Goal: Task Accomplishment & Management: Complete application form

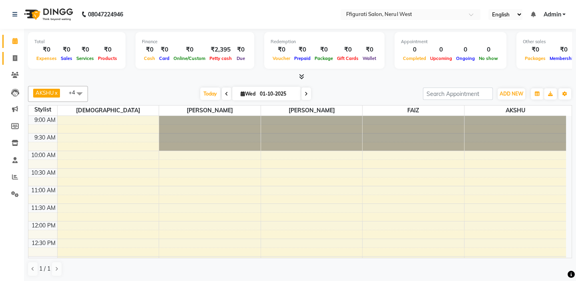
click at [16, 63] on link "Invoice" at bounding box center [11, 58] width 19 height 13
select select "service"
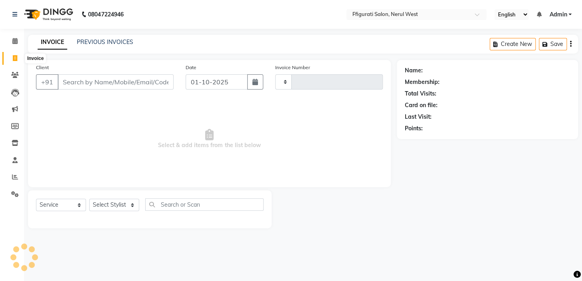
click at [19, 56] on span at bounding box center [15, 58] width 14 height 9
select select "service"
type input "1008"
select select "6023"
click at [81, 78] on input "Client" at bounding box center [116, 81] width 116 height 15
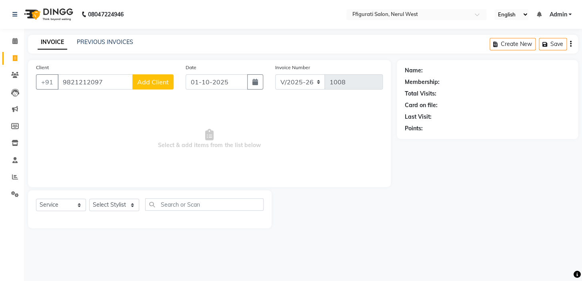
type input "9821212097"
click at [213, 85] on input "01-10-2025" at bounding box center [217, 81] width 62 height 15
select select "10"
select select "2025"
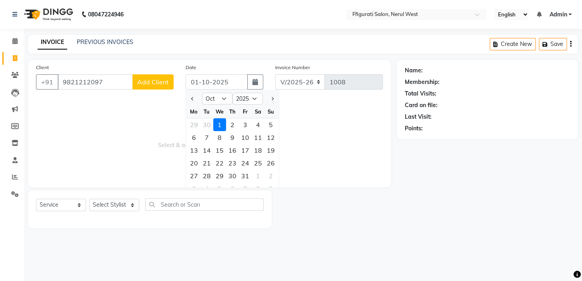
click at [158, 120] on span "Select & add items from the list below" at bounding box center [209, 139] width 347 height 80
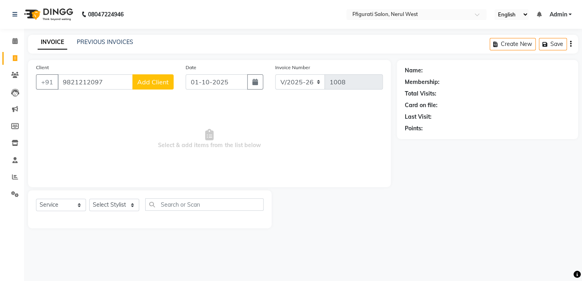
click at [161, 83] on span "Add Client" at bounding box center [153, 82] width 32 height 8
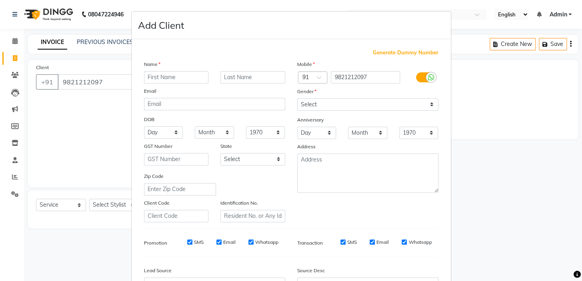
click at [189, 72] on input "text" at bounding box center [176, 77] width 65 height 12
type input "miti"
drag, startPoint x: 178, startPoint y: 75, endPoint x: 144, endPoint y: 80, distance: 34.4
click at [146, 80] on input "miti" at bounding box center [176, 77] width 65 height 12
type input "MITI"
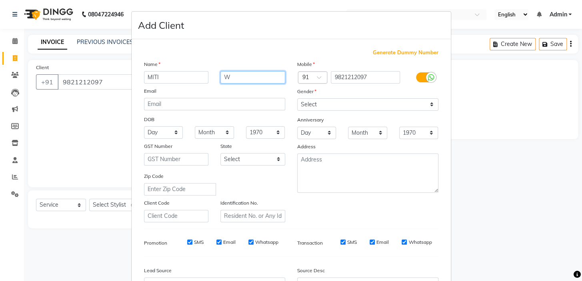
type input "W"
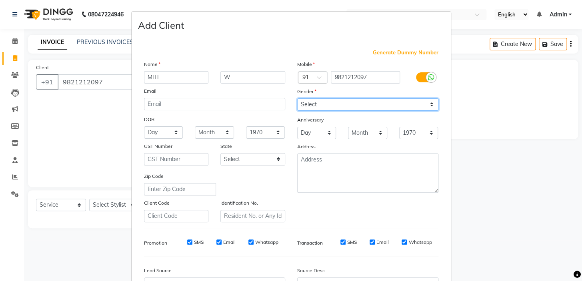
click at [317, 101] on select "Select [DEMOGRAPHIC_DATA] [DEMOGRAPHIC_DATA] Other Prefer Not To Say" at bounding box center [367, 104] width 141 height 12
select select "[DEMOGRAPHIC_DATA]"
click at [297, 98] on select "Select [DEMOGRAPHIC_DATA] [DEMOGRAPHIC_DATA] Other Prefer Not To Say" at bounding box center [367, 104] width 141 height 12
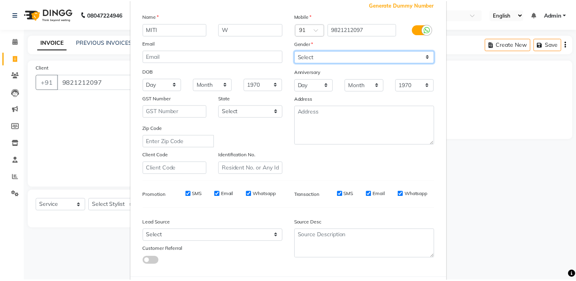
scroll to position [90, 0]
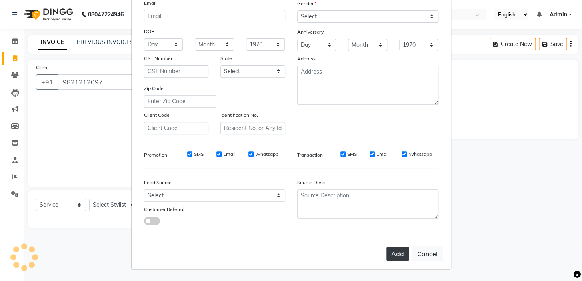
click at [386, 253] on button "Add" at bounding box center [397, 254] width 22 height 14
select select
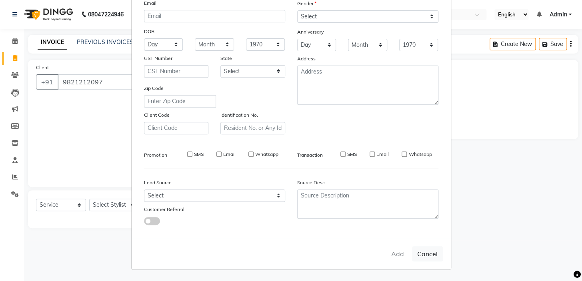
select select
checkbox input "false"
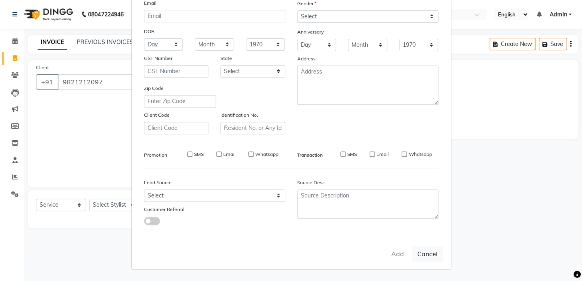
checkbox input "false"
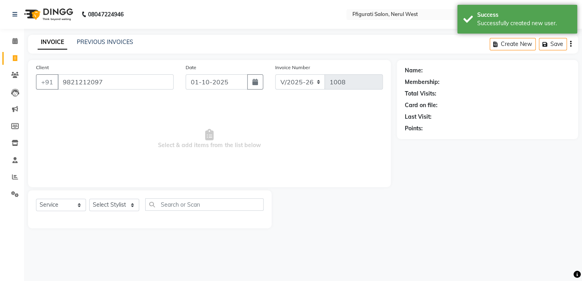
click at [389, 241] on button "Add" at bounding box center [397, 234] width 22 height 14
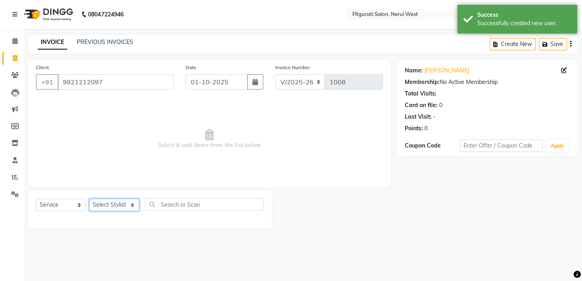
click at [123, 207] on select "Select Stylist [PERSON_NAME] [PERSON_NAME] [PERSON_NAME] Priyanka sana Suraiya …" at bounding box center [114, 205] width 50 height 12
select select "59371"
click at [89, 199] on select "Select Stylist [PERSON_NAME] [PERSON_NAME] [PERSON_NAME] Priyanka sana Suraiya …" at bounding box center [114, 205] width 50 height 12
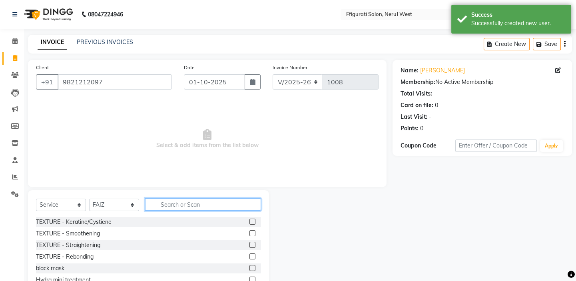
click at [174, 202] on input "text" at bounding box center [203, 204] width 116 height 12
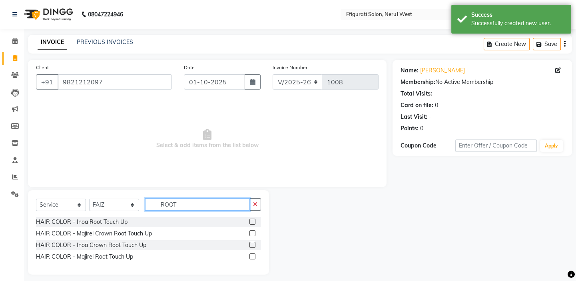
type input "ROOT"
click at [255, 255] on label at bounding box center [252, 256] width 6 height 6
click at [255, 255] on input "checkbox" at bounding box center [251, 256] width 5 height 5
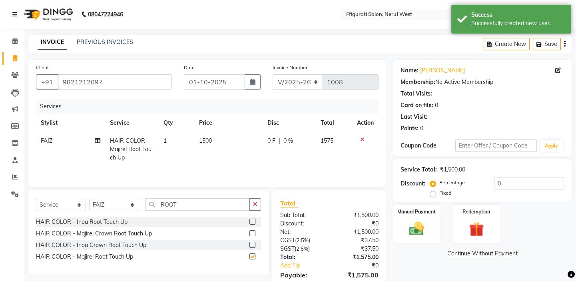
checkbox input "false"
drag, startPoint x: 142, startPoint y: 212, endPoint x: 113, endPoint y: 217, distance: 28.9
click at [113, 217] on div "Select Service Product Membership Package Voucher Prepaid Gift Card Select Styl…" at bounding box center [148, 232] width 241 height 84
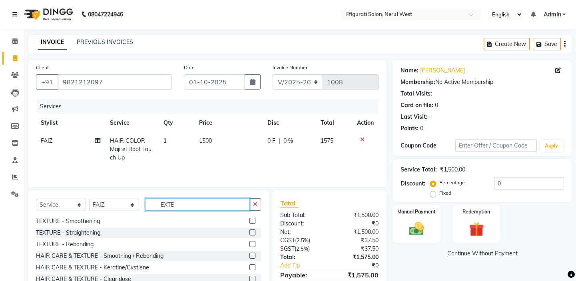
scroll to position [0, 0]
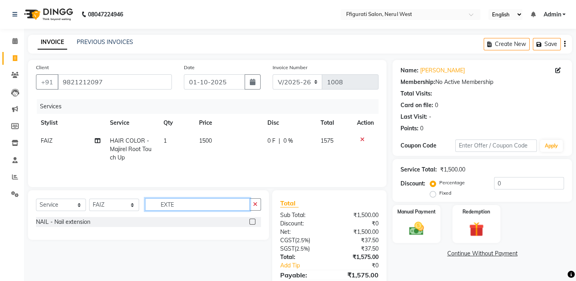
type input "EXTE"
click at [253, 223] on label at bounding box center [252, 222] width 6 height 6
click at [253, 223] on input "checkbox" at bounding box center [251, 221] width 5 height 5
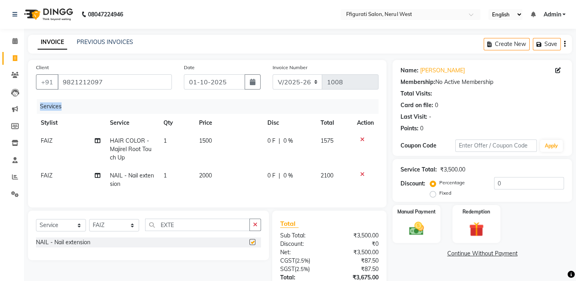
drag, startPoint x: 208, startPoint y: 208, endPoint x: 192, endPoint y: 211, distance: 16.3
click at [192, 207] on div "Client [PHONE_NUMBER] Date [DATE] Invoice Number V/2025 V/[PHONE_NUMBER] Servic…" at bounding box center [207, 134] width 359 height 148
checkbox input "false"
click at [190, 225] on input "EXTE" at bounding box center [197, 225] width 105 height 12
drag, startPoint x: 165, startPoint y: 231, endPoint x: 143, endPoint y: 233, distance: 22.2
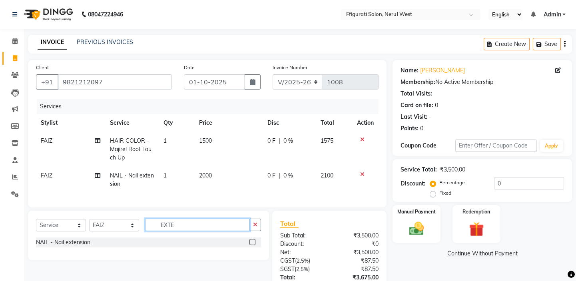
click at [143, 233] on div "Select Service Product Membership Package Voucher Prepaid Gift Card Select Styl…" at bounding box center [148, 228] width 225 height 19
type input "GEL"
click at [216, 185] on td "2000" at bounding box center [228, 180] width 68 height 26
select select "59371"
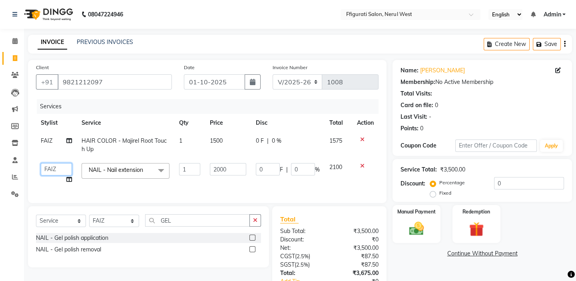
click at [61, 168] on select "[PERSON_NAME] [PERSON_NAME] [PERSON_NAME] Priyanka sana Suraiya Tabbasum" at bounding box center [56, 169] width 31 height 12
select select "44742"
click at [400, 56] on main "INVOICE PREVIOUS INVOICES Create New Save Client [PHONE_NUMBER] Date [DATE] Inv…" at bounding box center [300, 185] width 552 height 301
click at [365, 48] on div "INVOICE PREVIOUS INVOICES Create New Save" at bounding box center [300, 44] width 544 height 19
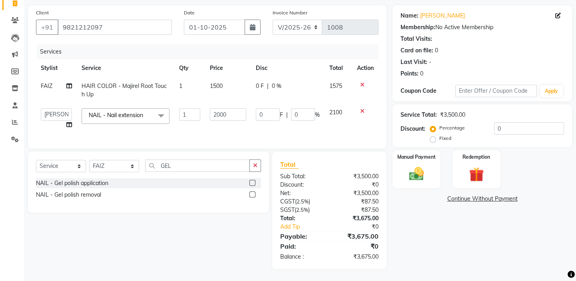
click at [429, 131] on div "Discount: Percentage Fixed 0" at bounding box center [483, 133] width 164 height 22
click at [439, 135] on label "Fixed" at bounding box center [445, 138] width 12 height 7
click at [433, 136] on input "Fixed" at bounding box center [435, 139] width 6 height 6
radio input "true"
click at [449, 232] on div "Name: Miti W Membership: No Active Membership Total Visits: Card on file: 0 Las…" at bounding box center [486, 137] width 186 height 264
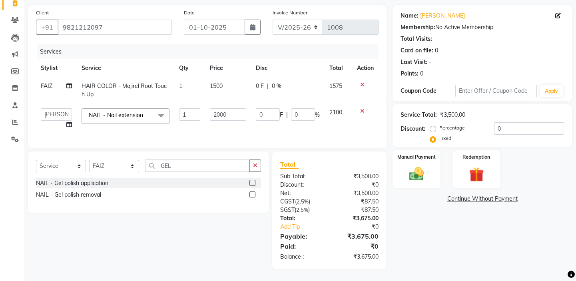
click at [436, 233] on div "Name: Miti W Membership: No Active Membership Total Visits: Card on file: 0 Las…" at bounding box center [486, 137] width 186 height 264
click at [502, 122] on input "0" at bounding box center [529, 128] width 70 height 12
drag, startPoint x: 494, startPoint y: 122, endPoint x: 476, endPoint y: 123, distance: 18.0
click at [476, 123] on div "Percentage Fixed 0" at bounding box center [498, 133] width 132 height 22
type input "8"
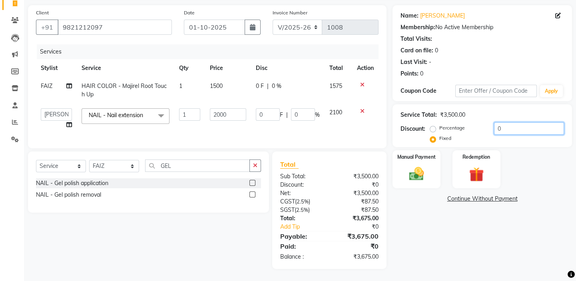
type input "4.57"
type input "0.23"
type input "87"
type input "49.71"
type input "2.49"
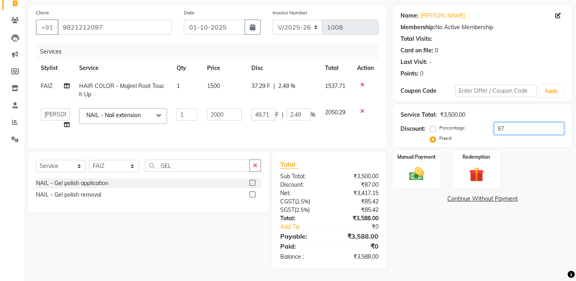
type input "87.5"
type input "50"
type input "2.5"
drag, startPoint x: 513, startPoint y: 126, endPoint x: 469, endPoint y: 123, distance: 44.1
click at [469, 123] on div "Percentage Fixed 87.5" at bounding box center [498, 133] width 132 height 22
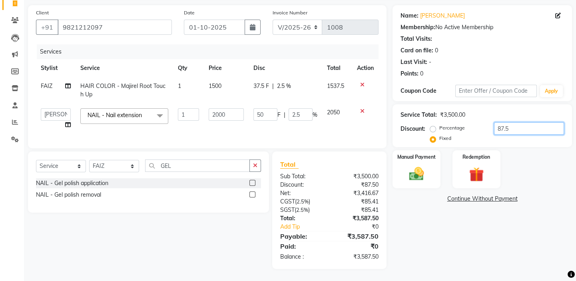
type input "0"
type input "1"
type input "0.57"
type input "0.03"
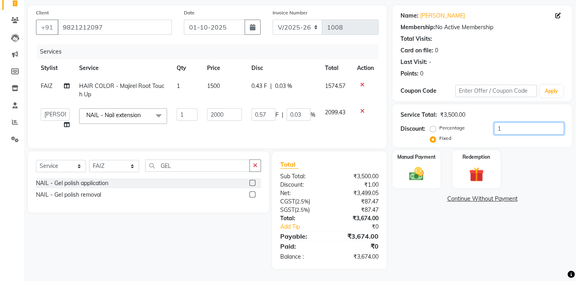
type input "17"
type input "9.71"
type input "0.49"
type input "175"
type input "100"
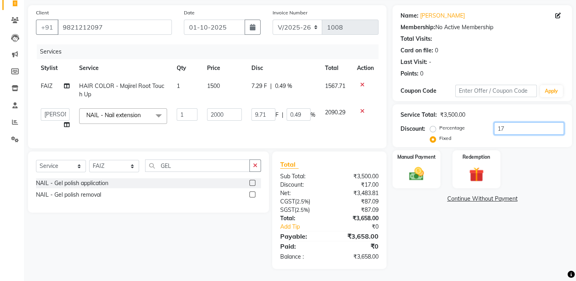
type input "5"
type input "175"
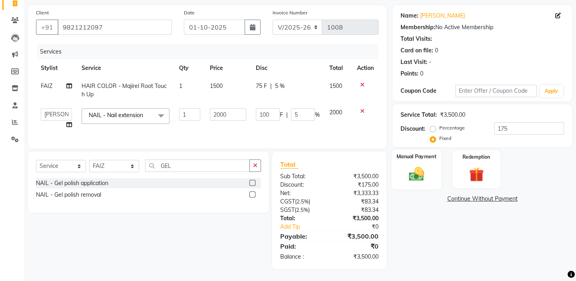
click at [433, 166] on div "Manual Payment" at bounding box center [417, 170] width 50 height 40
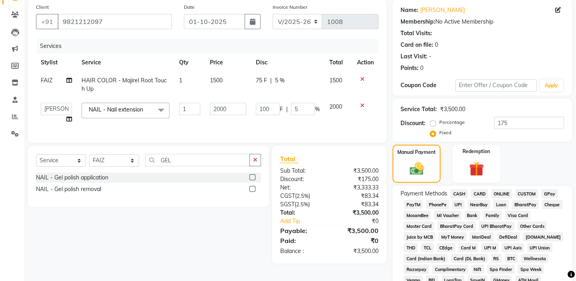
scroll to position [97, 0]
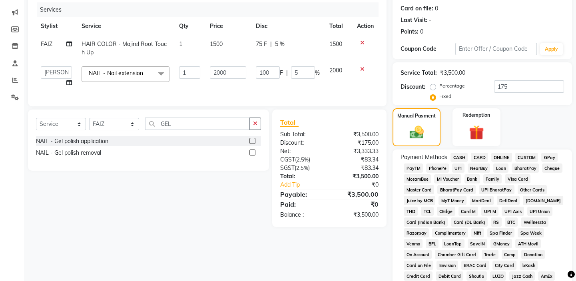
click at [552, 154] on span "GPay" at bounding box center [549, 157] width 16 height 9
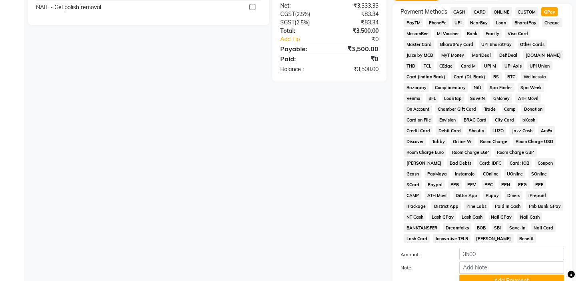
scroll to position [310, 0]
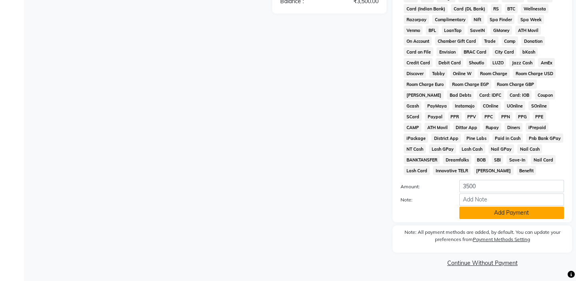
click at [524, 213] on button "Add Payment" at bounding box center [511, 213] width 105 height 12
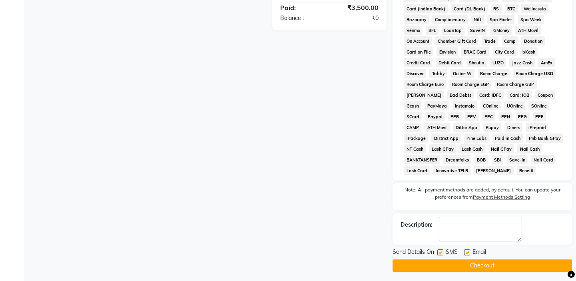
click at [439, 251] on label at bounding box center [440, 252] width 6 height 6
click at [439, 251] on input "checkbox" at bounding box center [439, 252] width 5 height 5
checkbox input "false"
click at [447, 263] on button "Checkout" at bounding box center [483, 265] width 180 height 12
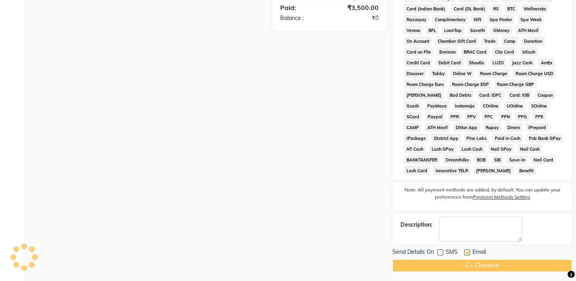
scroll to position [157, 0]
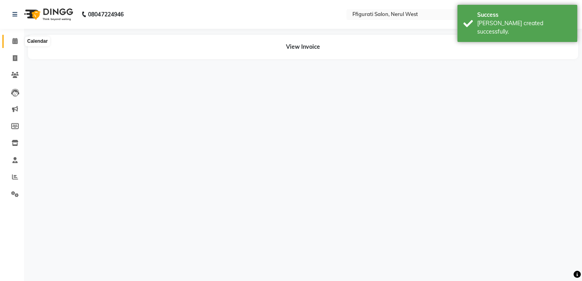
click at [19, 42] on span at bounding box center [15, 41] width 14 height 9
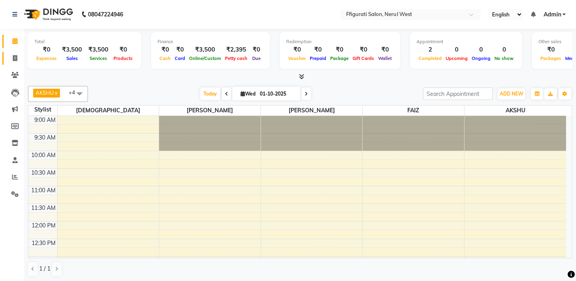
click at [18, 61] on span at bounding box center [15, 58] width 14 height 9
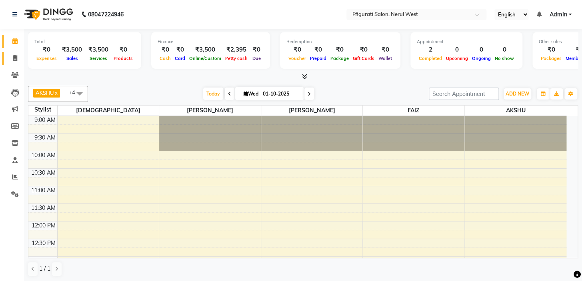
select select "service"
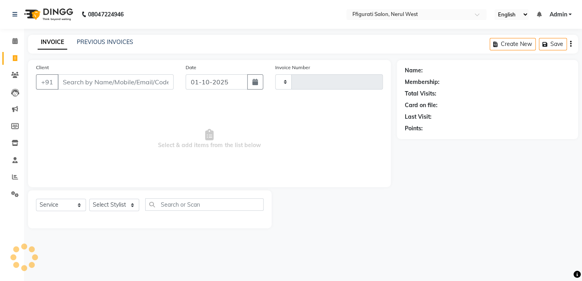
type input "1009"
select select "6023"
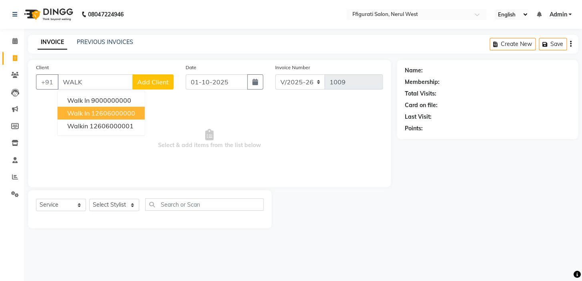
click at [94, 110] on ngb-highlight "12606000000" at bounding box center [113, 113] width 44 height 8
type input "12606000000"
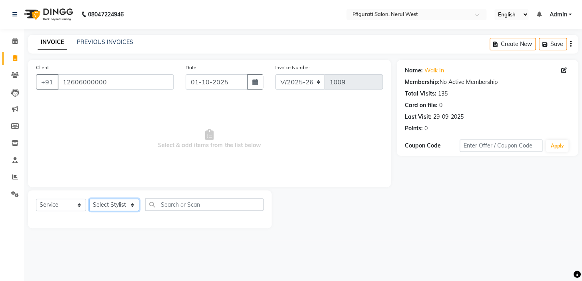
click at [112, 204] on select "Select Stylist [PERSON_NAME] [PERSON_NAME] [PERSON_NAME] Priyanka sana Suraiya …" at bounding box center [114, 205] width 50 height 12
click at [89, 199] on select "Select Stylist [PERSON_NAME] [PERSON_NAME] [PERSON_NAME] Priyanka sana Suraiya …" at bounding box center [114, 205] width 50 height 12
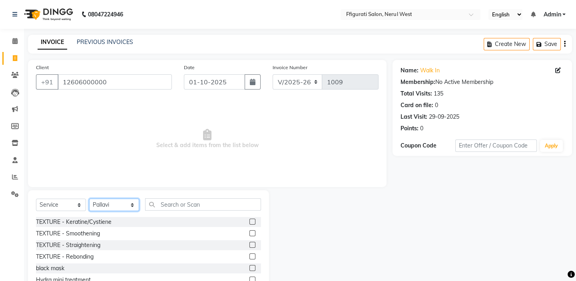
click at [111, 202] on select "Select Stylist [PERSON_NAME] [PERSON_NAME] [PERSON_NAME] Priyanka sana Suraiya …" at bounding box center [114, 205] width 50 height 12
select select "43233"
click at [89, 199] on select "Select Stylist [PERSON_NAME] [PERSON_NAME] [PERSON_NAME] Priyanka sana Suraiya …" at bounding box center [114, 205] width 50 height 12
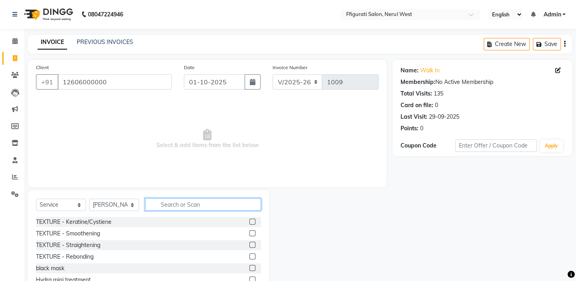
click at [163, 202] on input "text" at bounding box center [203, 204] width 116 height 12
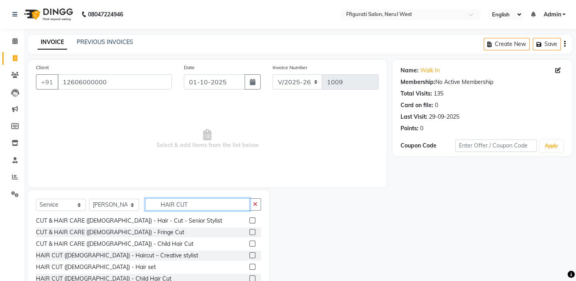
scroll to position [36, 0]
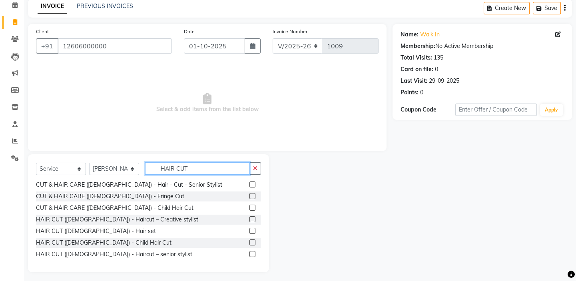
type input "HAIR CUT"
click at [249, 218] on label at bounding box center [252, 219] width 6 height 6
click at [249, 218] on input "checkbox" at bounding box center [251, 219] width 5 height 5
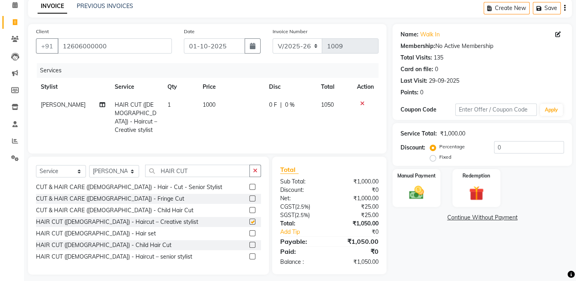
checkbox input "false"
click at [207, 102] on span "1000" at bounding box center [209, 104] width 13 height 7
select select "43233"
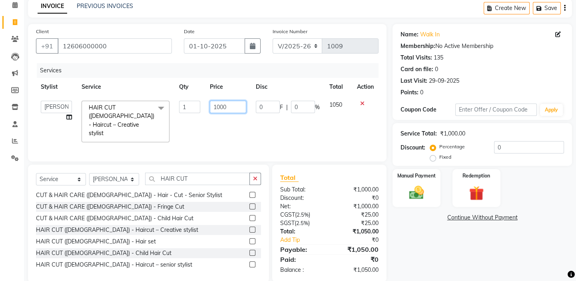
drag, startPoint x: 227, startPoint y: 103, endPoint x: 163, endPoint y: 103, distance: 63.6
click at [162, 101] on tr "[PERSON_NAME] [PERSON_NAME] [PERSON_NAME] Priyanka sana Suraiya Tabbasum HAIR C…" at bounding box center [207, 121] width 343 height 51
type input "800"
click at [421, 256] on div "Name: Walk In Membership: No Active Membership Total Visits: 135 Card on file: …" at bounding box center [486, 153] width 186 height 259
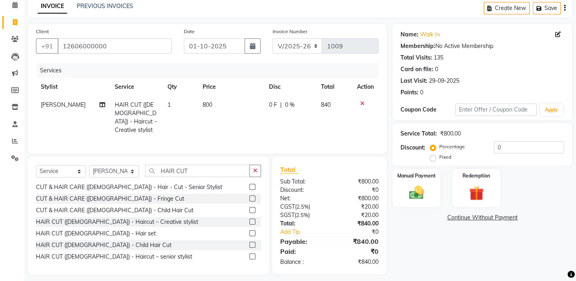
click at [439, 160] on label "Fixed" at bounding box center [445, 157] width 12 height 7
click at [433, 160] on input "Fixed" at bounding box center [435, 157] width 6 height 6
radio input "true"
drag, startPoint x: 513, startPoint y: 148, endPoint x: 484, endPoint y: 147, distance: 29.2
click at [485, 147] on div "Percentage Fixed 0" at bounding box center [498, 152] width 132 height 22
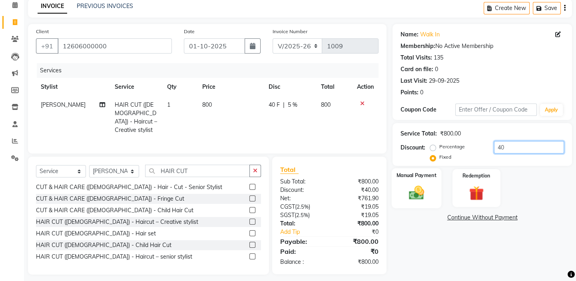
type input "40"
click at [408, 197] on img at bounding box center [416, 193] width 25 height 18
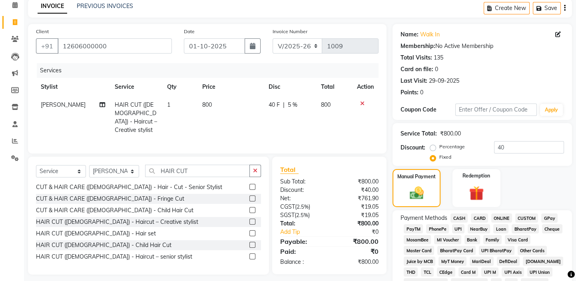
click at [547, 214] on span "GPay" at bounding box center [549, 217] width 16 height 9
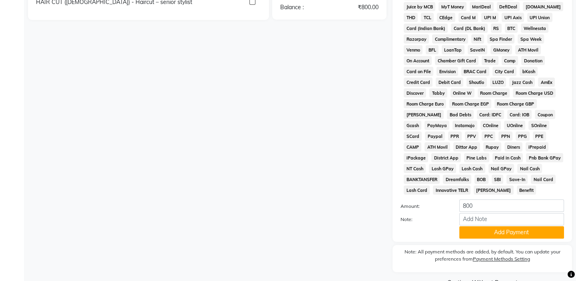
scroll to position [310, 0]
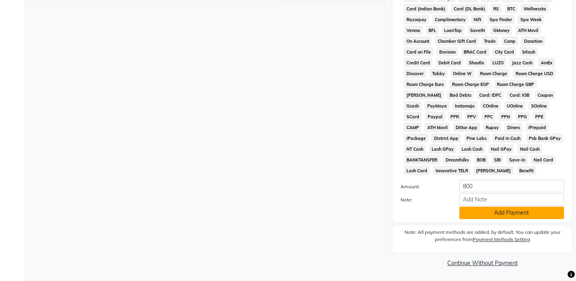
click at [523, 206] on div "Note:" at bounding box center [483, 201] width 176 height 14
click at [522, 212] on button "Add Payment" at bounding box center [511, 213] width 105 height 12
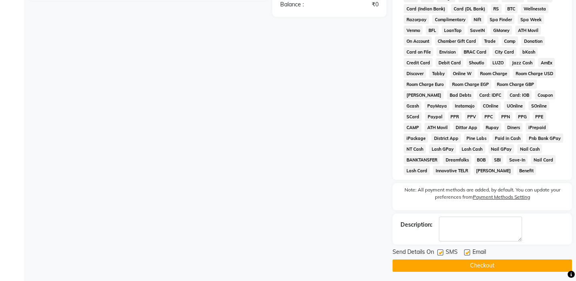
click at [441, 253] on label at bounding box center [440, 252] width 6 height 6
click at [441, 253] on input "checkbox" at bounding box center [439, 252] width 5 height 5
checkbox input "false"
click at [439, 259] on button "Checkout" at bounding box center [483, 265] width 180 height 12
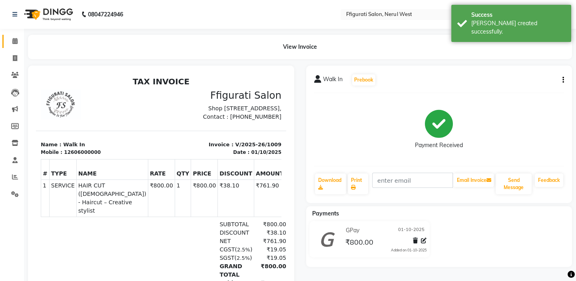
click at [19, 46] on link "Calendar" at bounding box center [11, 41] width 19 height 13
